Goal: Task Accomplishment & Management: Complete application form

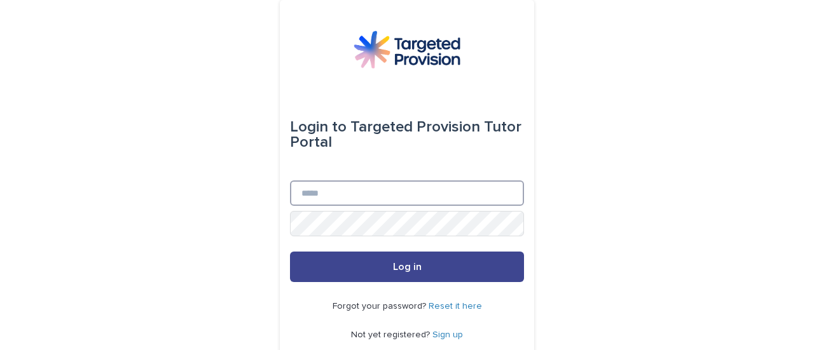
type input "**********"
click at [374, 265] on button "Log in" at bounding box center [407, 267] width 234 height 31
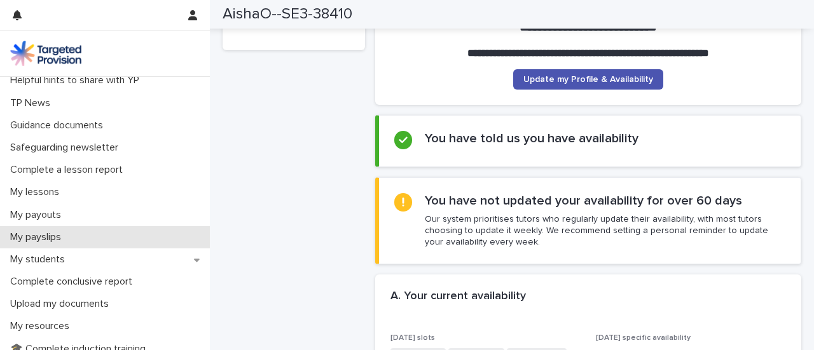
scroll to position [70, 0]
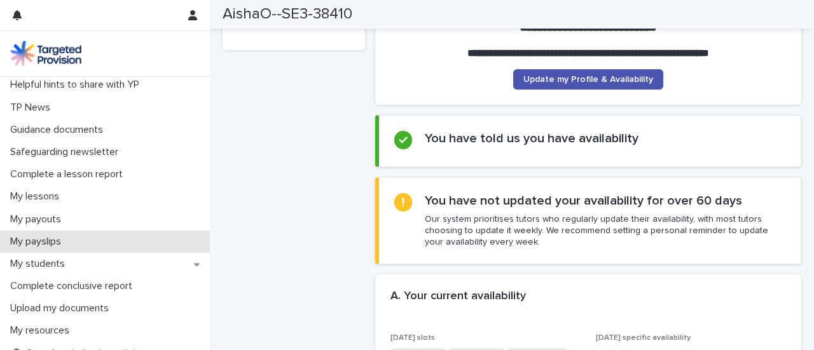
click at [71, 166] on div "Complete a lesson report" at bounding box center [105, 174] width 210 height 22
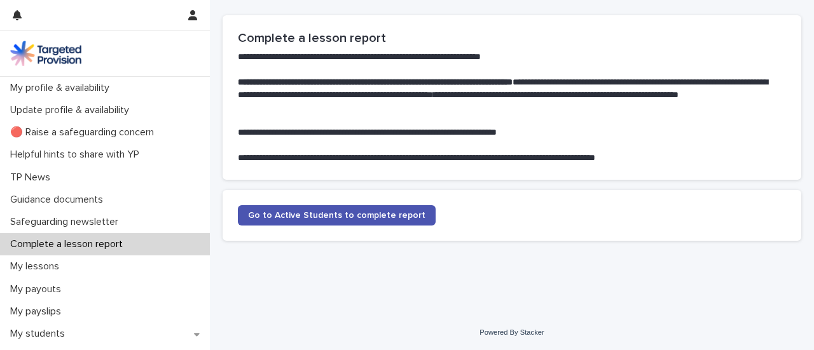
scroll to position [76, 0]
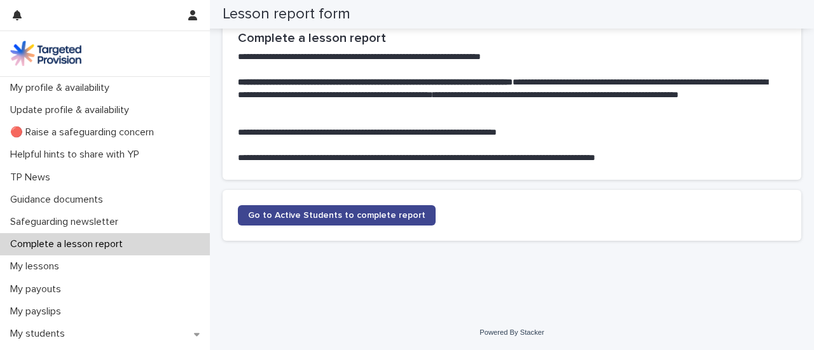
click at [289, 210] on link "Go to Active Students to complete report" at bounding box center [337, 215] width 198 height 20
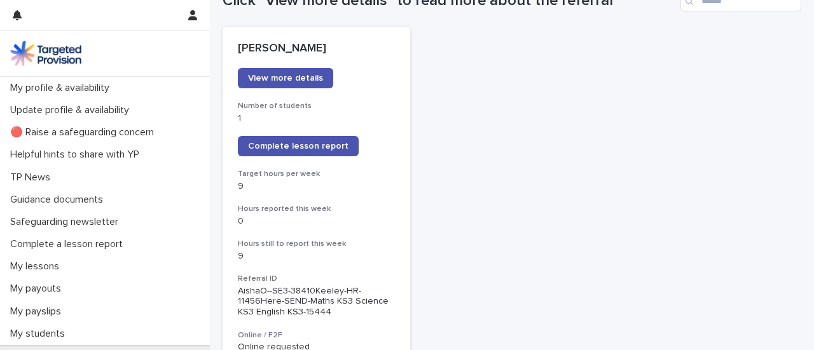
scroll to position [167, 0]
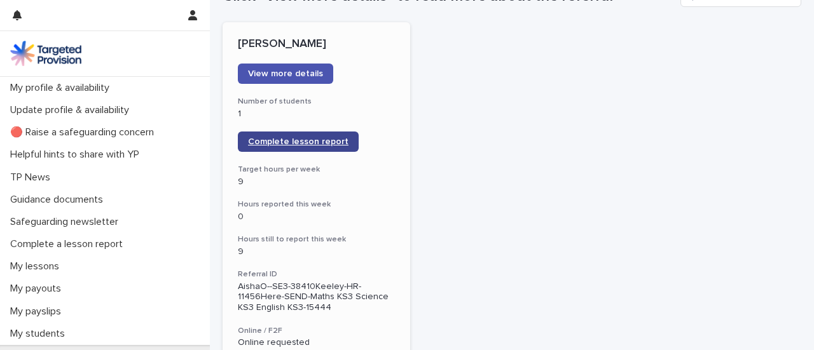
click at [313, 148] on link "Complete lesson report" at bounding box center [298, 142] width 121 height 20
